Goal: Communication & Community: Answer question/provide support

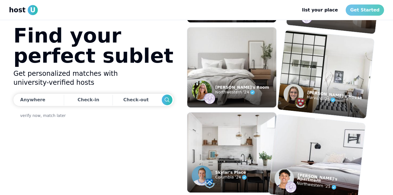
click at [366, 10] on link "Get Started" at bounding box center [365, 9] width 38 height 11
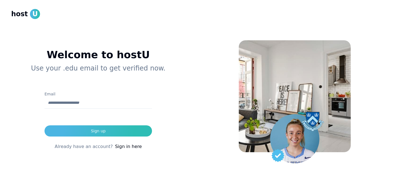
click at [34, 127] on div "Welcome to hostU Use your .edu email to get verified now. Email Sign up Already…" at bounding box center [98, 104] width 174 height 164
click at [121, 148] on link "Sign in here" at bounding box center [128, 146] width 27 height 7
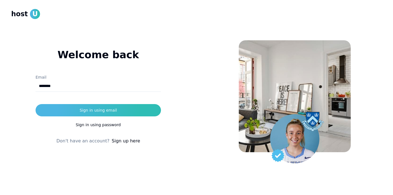
type input "**********"
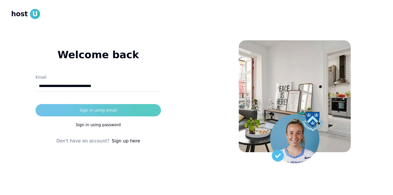
click at [112, 109] on div "Sign in using email" at bounding box center [98, 111] width 37 height 6
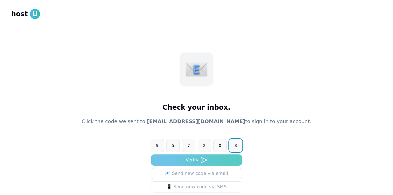
type input "******"
click at [190, 164] on button "Verify" at bounding box center [197, 160] width 92 height 11
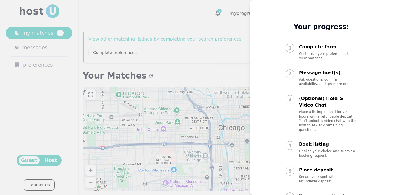
click at [233, 34] on div at bounding box center [196, 97] width 393 height 195
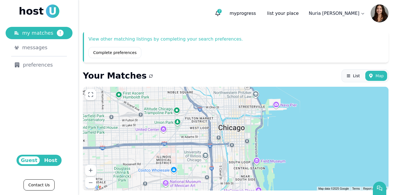
click at [50, 161] on span "Host" at bounding box center [51, 161] width 18 height 8
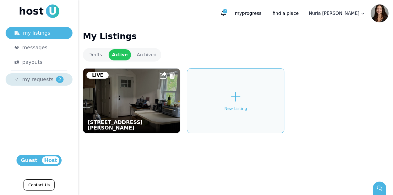
click at [51, 81] on div "my requests 2" at bounding box center [42, 80] width 41 height 8
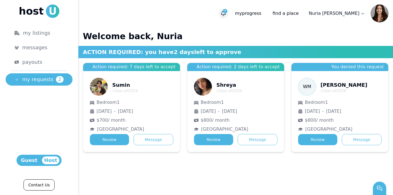
click at [226, 15] on icon "button" at bounding box center [224, 14] width 6 height 6
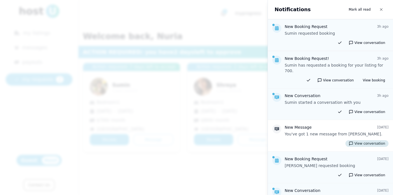
click at [376, 140] on button "View conversation" at bounding box center [367, 143] width 43 height 7
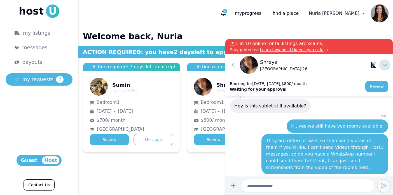
click at [387, 65] on use at bounding box center [385, 65] width 4 height 2
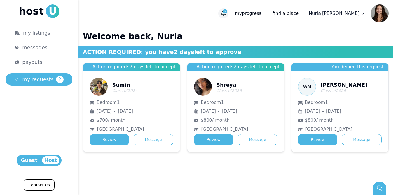
click at [227, 11] on span "6" at bounding box center [225, 11] width 4 height 4
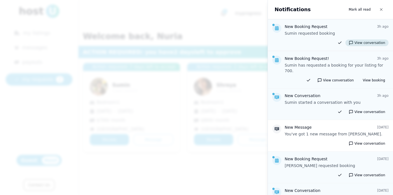
click at [358, 43] on button "View conversation" at bounding box center [367, 42] width 43 height 7
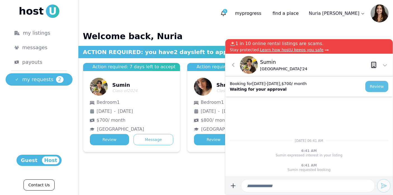
click at [372, 85] on button "Review" at bounding box center [376, 86] width 23 height 11
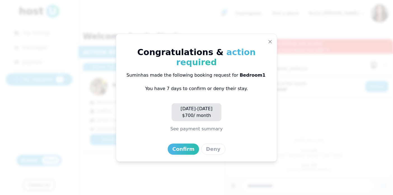
click at [210, 126] on button "See payment summary" at bounding box center [197, 129] width 52 height 7
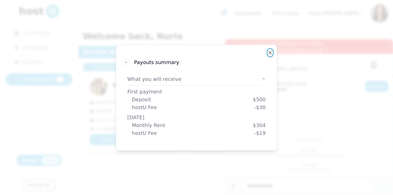
click at [268, 54] on icon "button" at bounding box center [270, 53] width 4 height 4
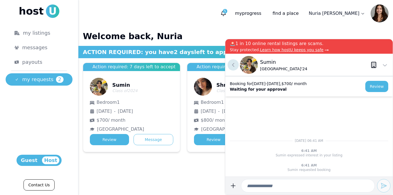
click at [234, 62] on icon at bounding box center [233, 65] width 7 height 7
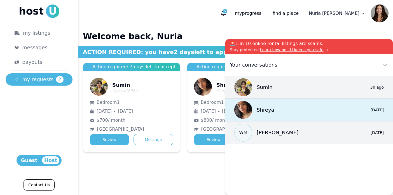
click at [261, 115] on div "Shreya" at bounding box center [254, 110] width 40 height 18
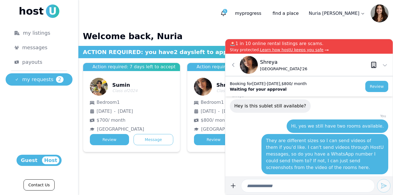
click at [147, 82] on div "Sumin Class of 2024 Bedroom [DATE] - [DATE] $ 700 / month Northwestern Universi…" at bounding box center [131, 111] width 97 height 81
click at [149, 141] on button "Message" at bounding box center [154, 139] width 40 height 11
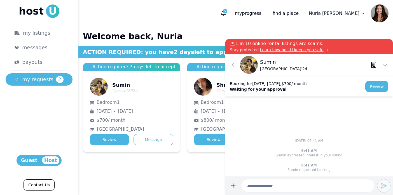
click at [274, 183] on input at bounding box center [308, 185] width 134 height 13
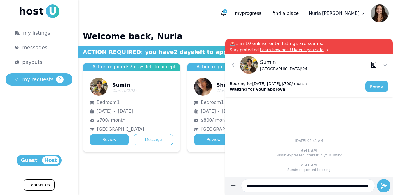
scroll to position [0, 36]
type input "**********"
click at [231, 65] on icon at bounding box center [233, 65] width 7 height 7
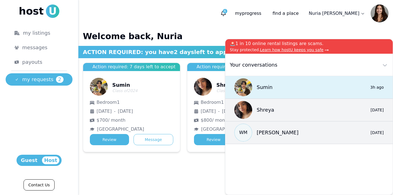
click at [285, 91] on div "Sumin 0 3h ago" at bounding box center [308, 87] width 167 height 23
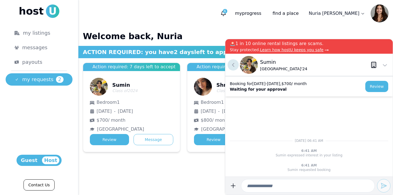
click at [230, 64] on icon at bounding box center [233, 65] width 7 height 7
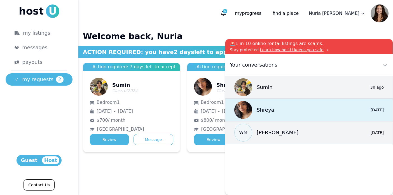
click at [267, 108] on p "Shreya" at bounding box center [266, 110] width 18 height 8
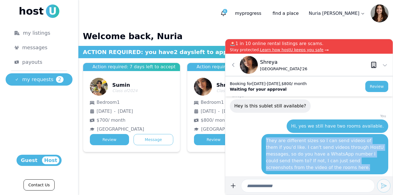
drag, startPoint x: 304, startPoint y: 169, endPoint x: 266, endPoint y: 138, distance: 48.8
click at [266, 138] on p "They are different sizes so I can send videos of them if you’d like. I can't se…" at bounding box center [325, 155] width 118 height 34
copy p "They are different sizes so I can send videos of them if you’d like. I can't se…"
click at [235, 65] on icon at bounding box center [233, 65] width 7 height 7
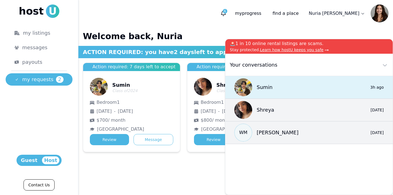
click at [270, 93] on div "Sumin" at bounding box center [253, 87] width 38 height 18
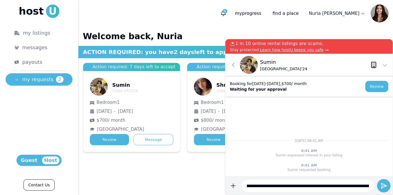
scroll to position [0, 505]
click at [266, 186] on input "**********" at bounding box center [308, 185] width 134 height 13
drag, startPoint x: 291, startPoint y: 187, endPoint x: 262, endPoint y: 187, distance: 29.1
click at [262, 187] on input "**********" at bounding box center [308, 185] width 134 height 13
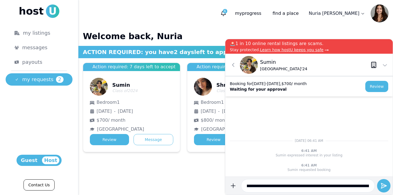
scroll to position [0, 30]
click at [311, 186] on input "**********" at bounding box center [308, 185] width 134 height 13
click at [283, 187] on input "**********" at bounding box center [308, 185] width 134 height 13
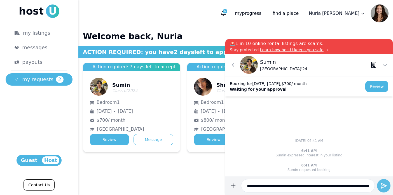
type input "**********"
click at [383, 185] on icon "submit" at bounding box center [384, 186] width 7 height 7
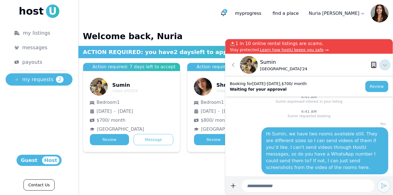
click at [385, 67] on icon at bounding box center [385, 65] width 7 height 7
